Goal: Task Accomplishment & Management: Use online tool/utility

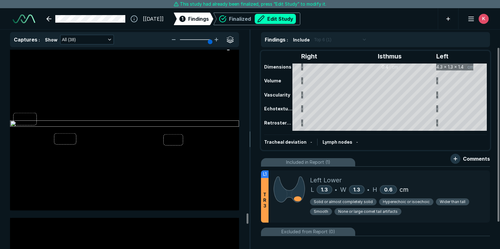
scroll to position [5777, 0]
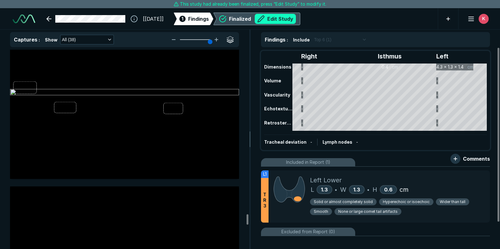
click at [288, 22] on button "Edit Study" at bounding box center [275, 19] width 41 height 10
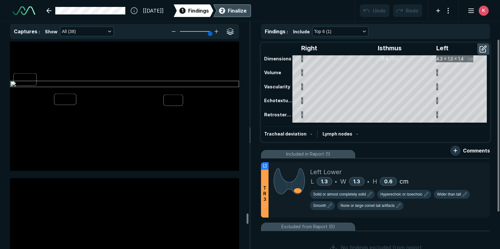
scroll to position [1816, 3056]
click at [66, 99] on div at bounding box center [124, 85] width 229 height 172
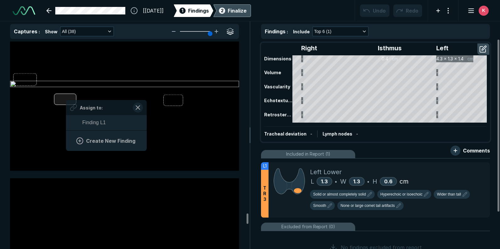
scroll to position [861, 1167]
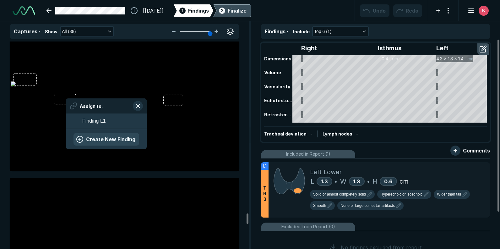
click at [106, 135] on button "Create New Finding" at bounding box center [106, 139] width 66 height 13
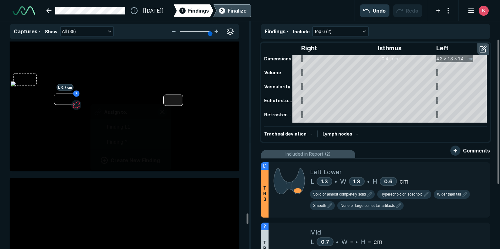
click at [171, 98] on div at bounding box center [173, 100] width 20 height 11
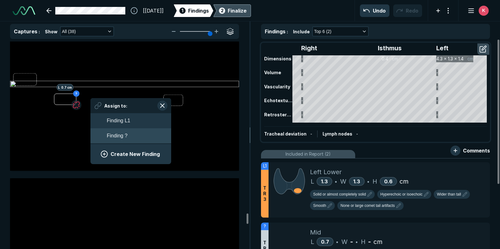
click at [124, 134] on span "Finding ?" at bounding box center [117, 136] width 21 height 8
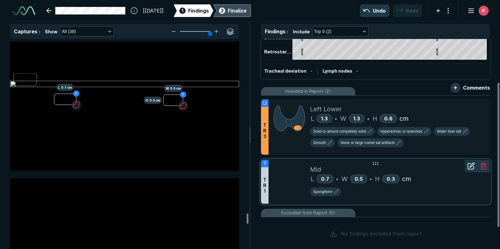
scroll to position [94, 0]
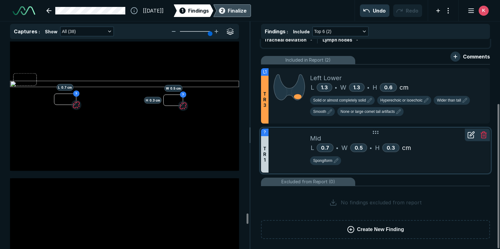
click at [473, 136] on icon at bounding box center [471, 135] width 8 height 8
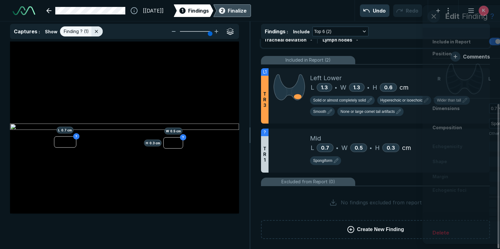
scroll to position [1671, 1827]
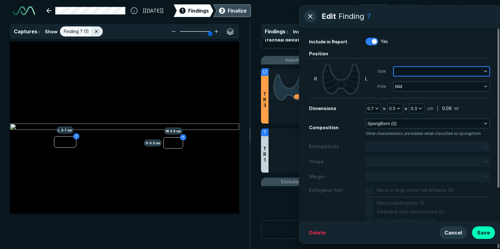
click at [458, 68] on button "button" at bounding box center [441, 71] width 95 height 9
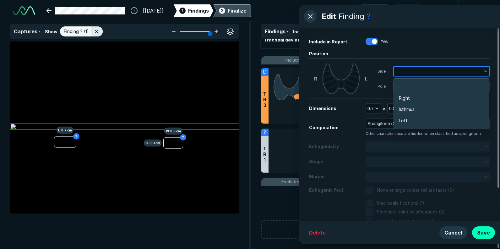
scroll to position [997, 1235]
click at [410, 121] on li "Left" at bounding box center [441, 120] width 95 height 11
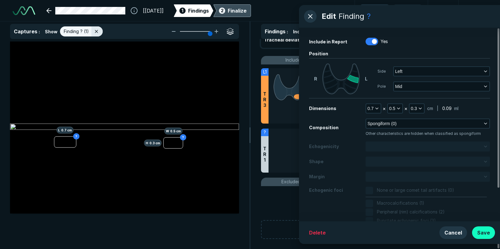
click at [484, 231] on button "Save" at bounding box center [483, 232] width 23 height 13
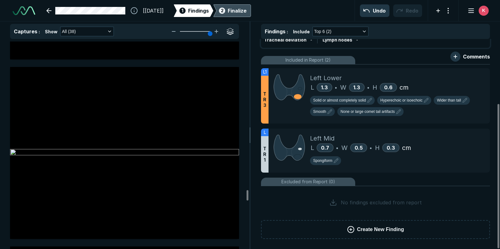
scroll to position [5149, 0]
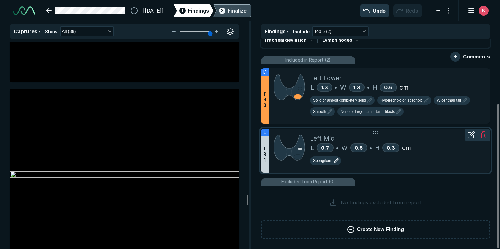
click at [337, 160] on icon "button" at bounding box center [336, 161] width 4 height 4
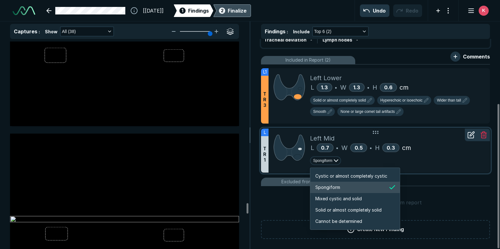
scroll to position [5400, 0]
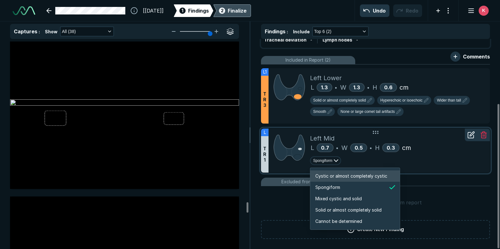
click at [340, 174] on span "Cystic or almost completely cystic" at bounding box center [351, 175] width 72 height 7
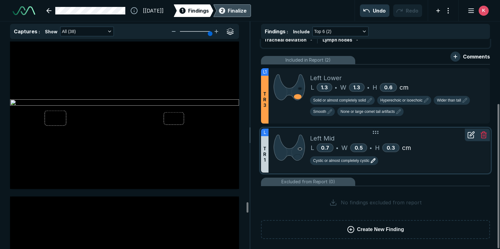
click at [373, 161] on icon "button" at bounding box center [373, 161] width 8 height 8
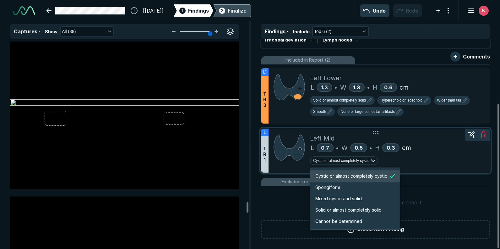
scroll to position [1048, 1202]
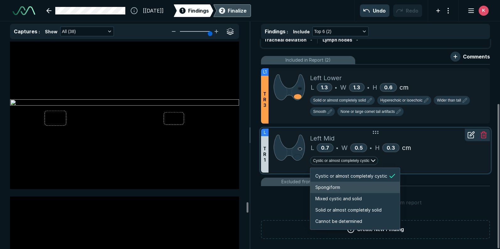
click at [352, 188] on li "Spongiform" at bounding box center [354, 186] width 89 height 11
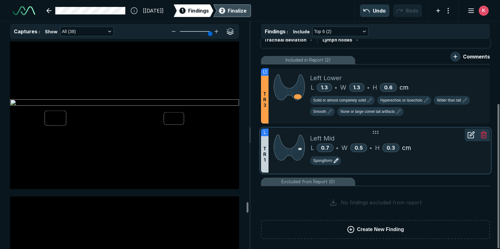
scroll to position [5212, 0]
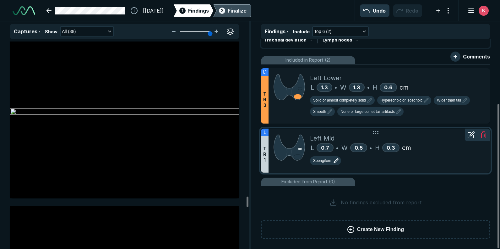
click at [246, 12] on div "Finalize" at bounding box center [237, 11] width 19 height 8
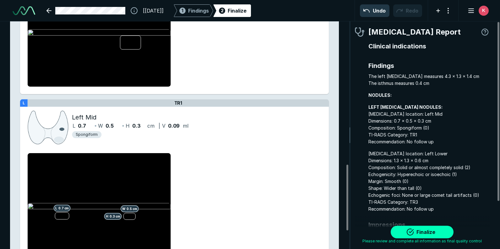
scroll to position [555, 0]
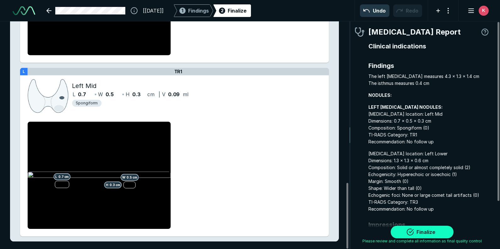
click at [419, 230] on button "Finalize" at bounding box center [422, 231] width 63 height 13
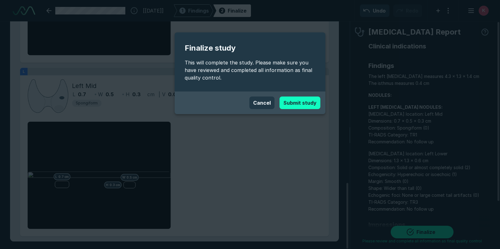
click at [296, 99] on button "Submit study" at bounding box center [299, 102] width 41 height 13
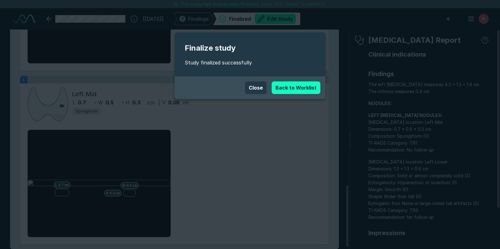
click at [299, 86] on link "Back to Worklist" at bounding box center [296, 87] width 49 height 13
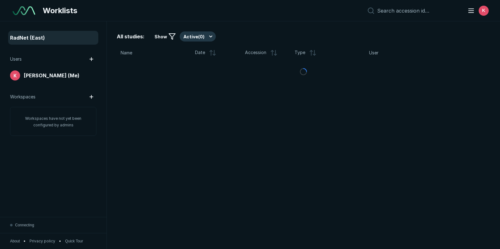
scroll to position [1716, 2475]
